Goal: Task Accomplishment & Management: Use online tool/utility

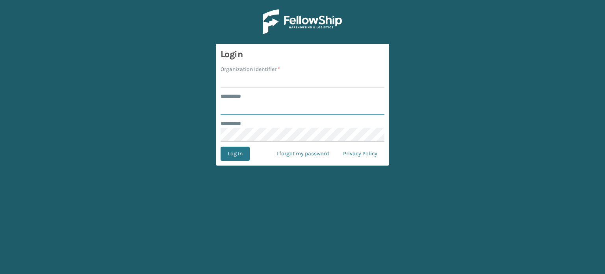
type input "******"
click at [234, 75] on input "Organization Identifier *" at bounding box center [302, 80] width 164 height 14
type input "WindGap"
click at [220, 146] on button "Log In" at bounding box center [234, 153] width 29 height 14
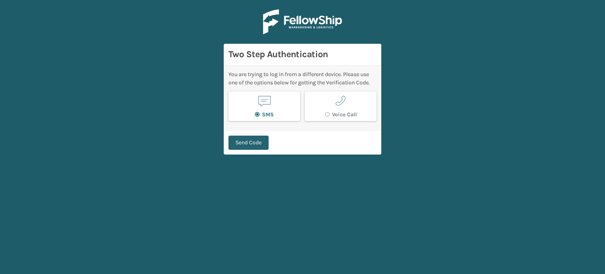
click at [247, 148] on button "Send Code" at bounding box center [248, 142] width 40 height 14
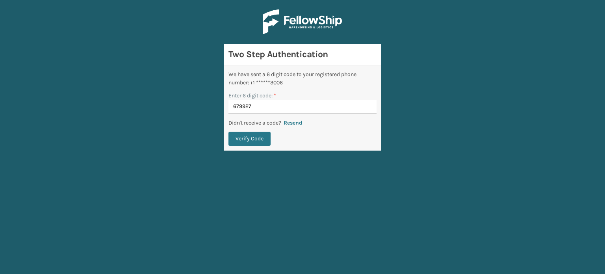
click at [228, 132] on button "Verify Code" at bounding box center [249, 139] width 42 height 14
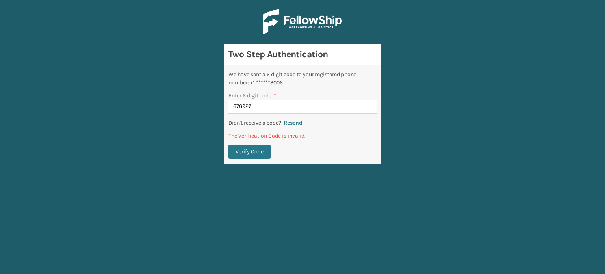
type input "676927"
click at [228, 145] on button "Verify Code" at bounding box center [249, 152] width 42 height 14
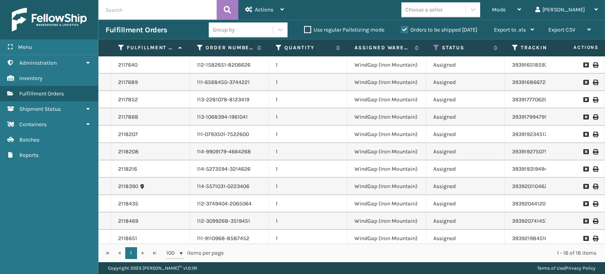
click at [287, 136] on td "1" at bounding box center [308, 134] width 79 height 17
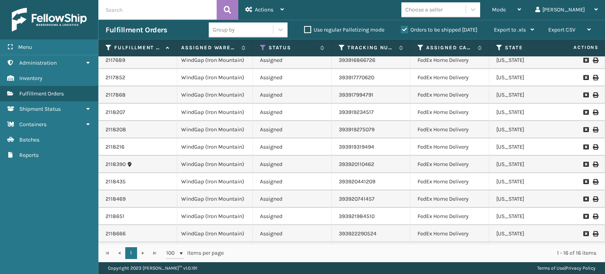
scroll to position [0, 173]
